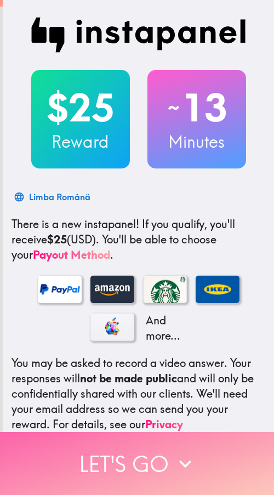
click at [207, 444] on button "Let's go" at bounding box center [137, 463] width 274 height 63
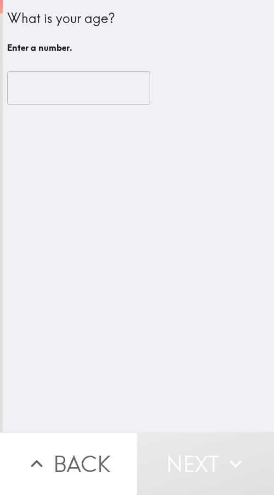
click at [48, 104] on input "number" at bounding box center [78, 88] width 143 height 34
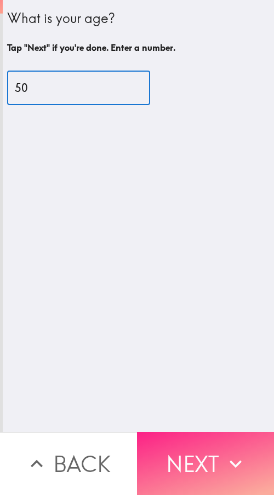
type input "50"
click at [204, 448] on button "Next" at bounding box center [205, 463] width 137 height 63
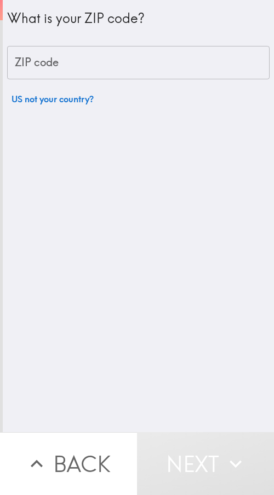
click at [86, 60] on input "ZIP code" at bounding box center [138, 63] width 262 height 34
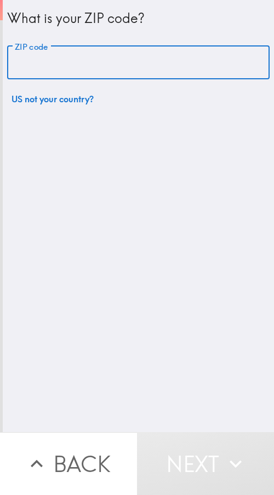
paste input "61602"
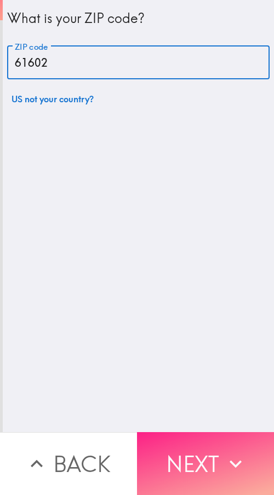
type input "61602"
click at [189, 463] on button "Next" at bounding box center [205, 463] width 137 height 63
